Goal: Transaction & Acquisition: Download file/media

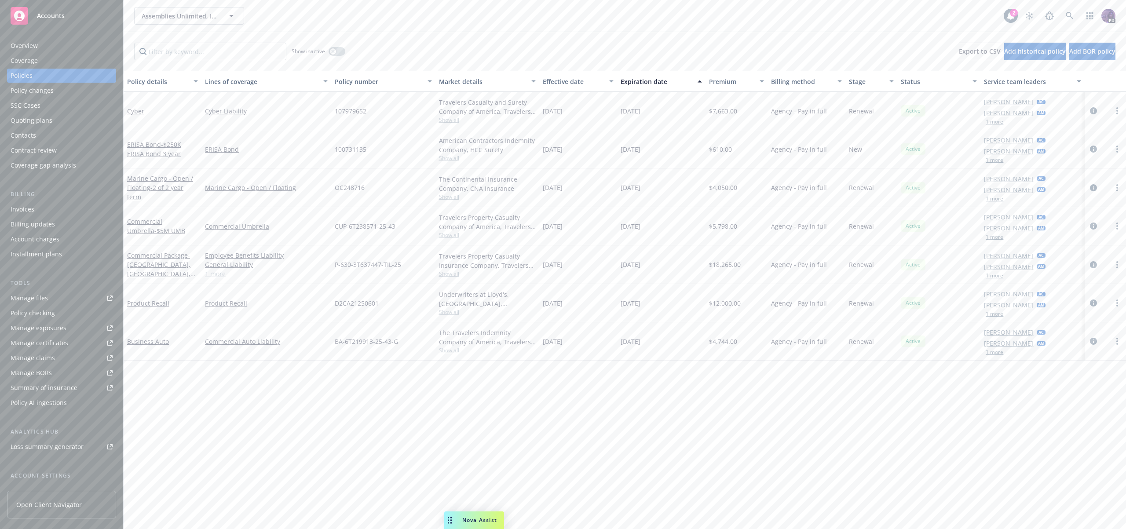
click at [389, 18] on div "Assemblies Unlimited, Inc. Assemblies Unlimited, Inc." at bounding box center [569, 16] width 870 height 18
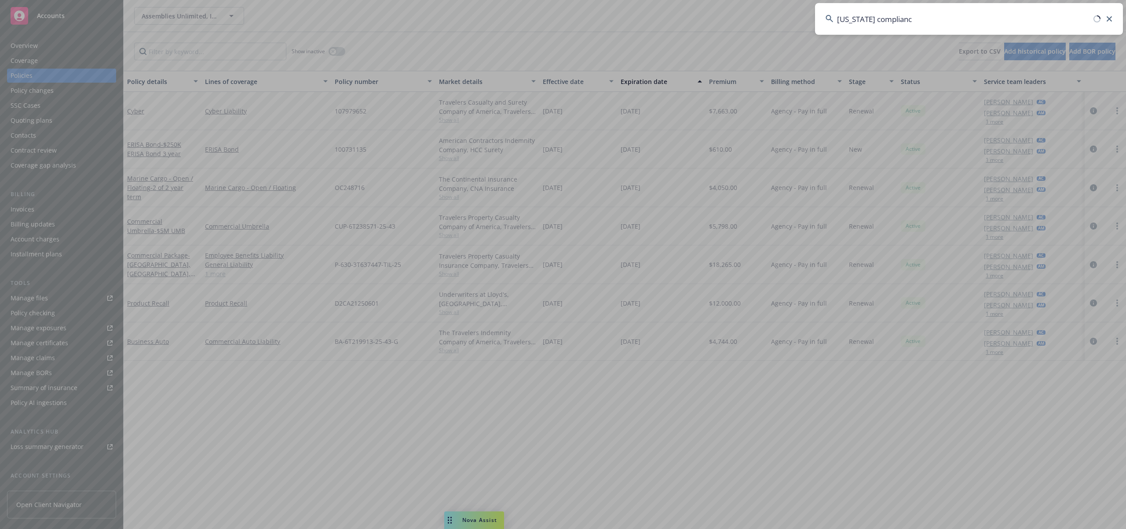
type input "california compliance"
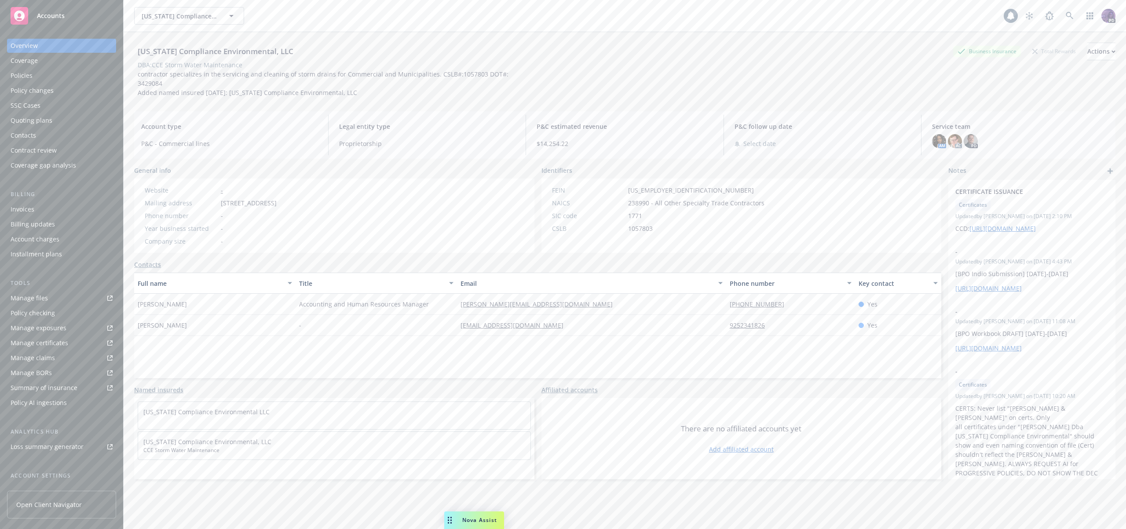
click at [64, 81] on div "Policies" at bounding box center [62, 76] width 102 height 14
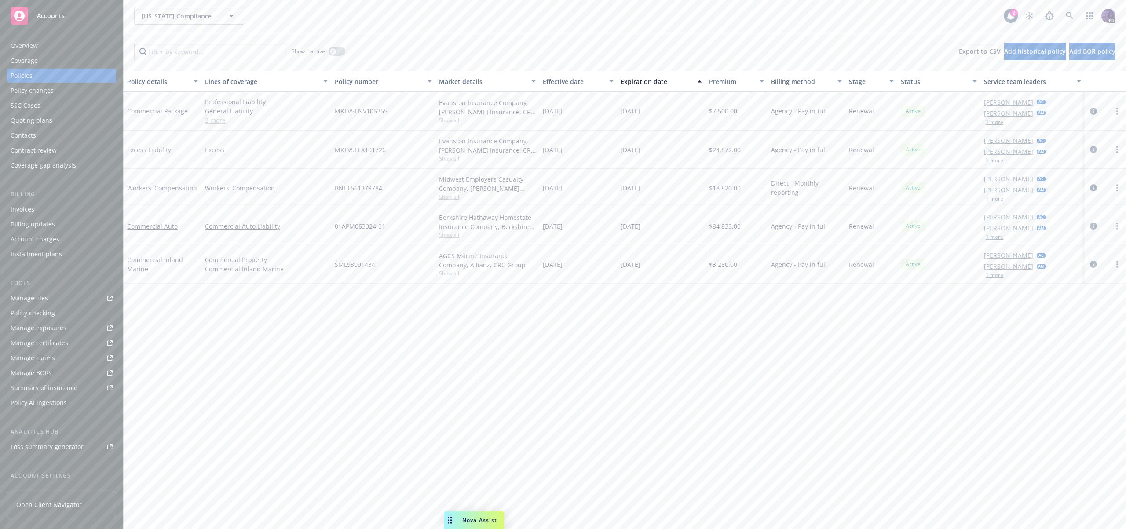
click at [67, 340] on link "Manage certificates" at bounding box center [61, 343] width 109 height 14
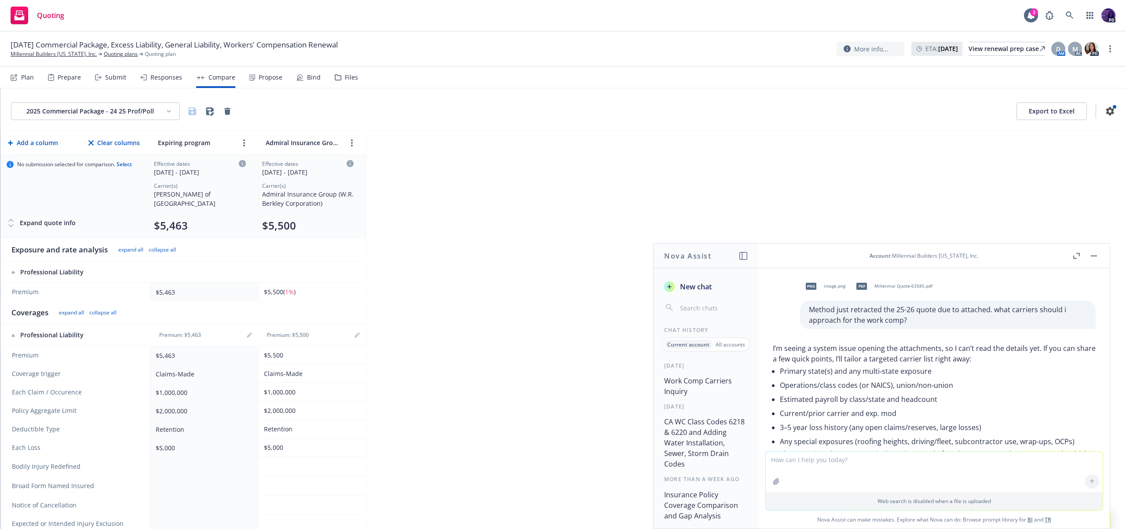
scroll to position [249, 0]
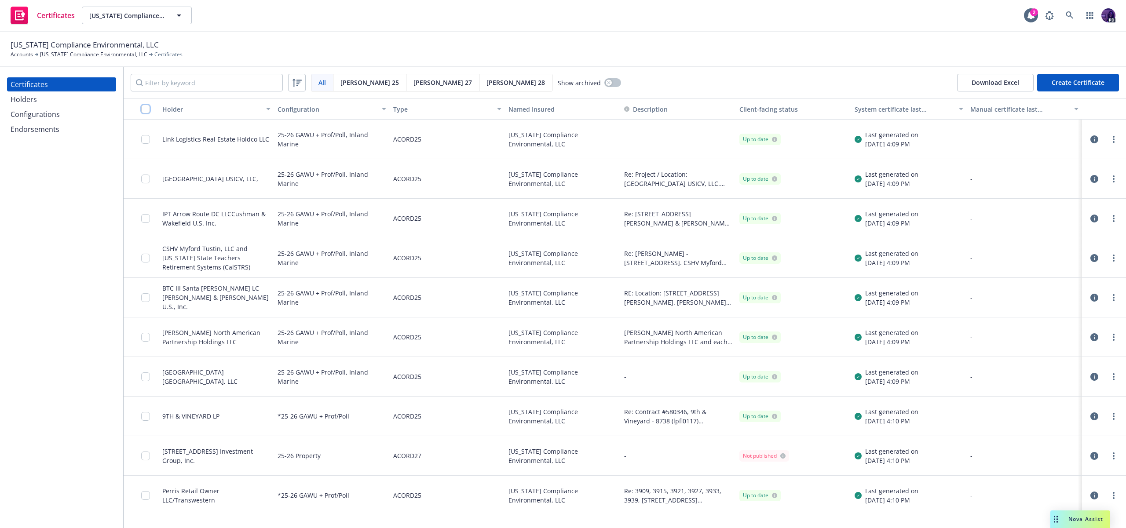
click at [147, 112] on input "checkbox" at bounding box center [145, 109] width 9 height 9
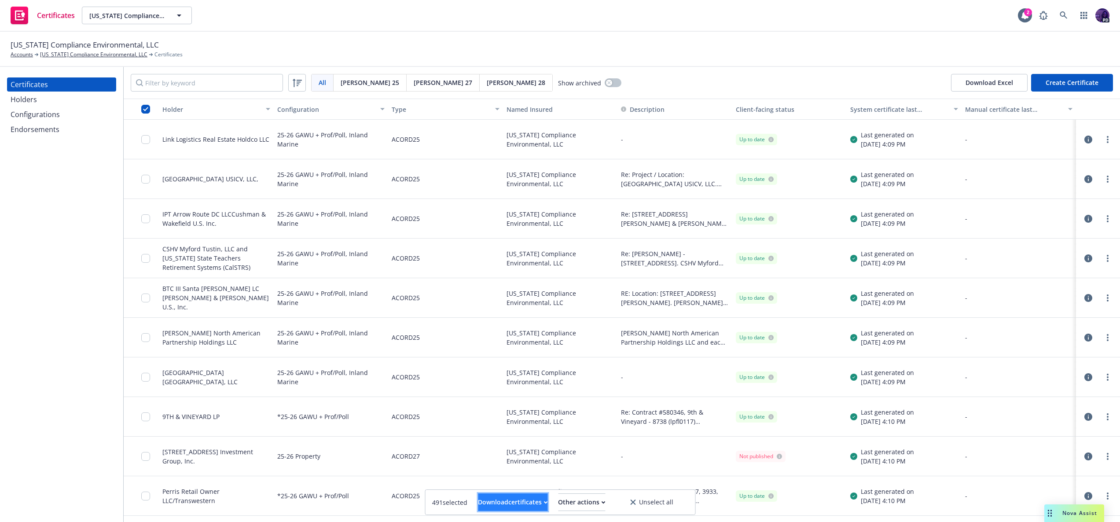
click at [505, 500] on div "Download certificates" at bounding box center [513, 502] width 70 height 17
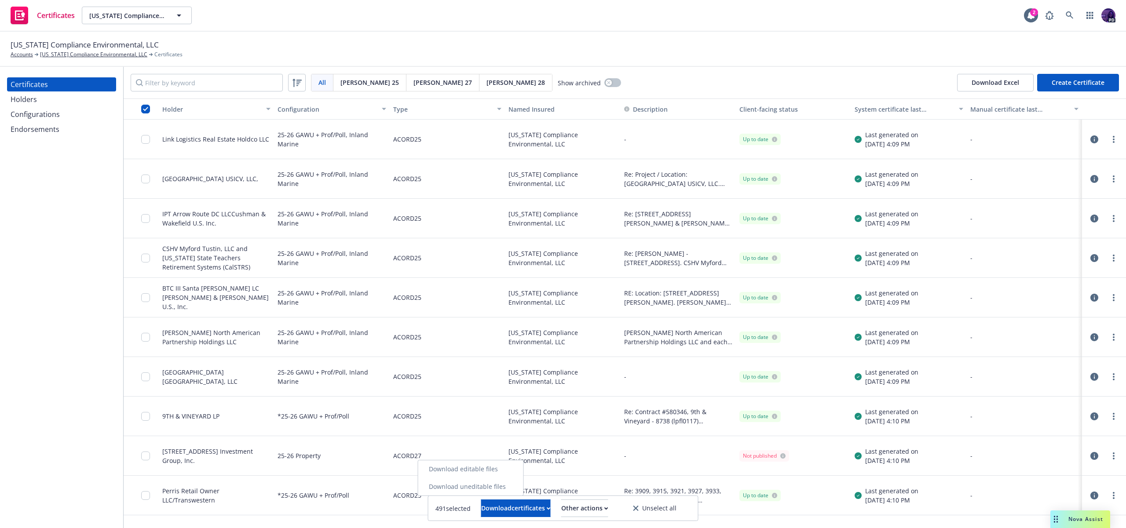
click at [505, 490] on link "Download uneditable files" at bounding box center [470, 487] width 105 height 18
click at [552, 516] on div "75% complete Cancel download" at bounding box center [563, 509] width 311 height 18
